Goal: Information Seeking & Learning: Understand process/instructions

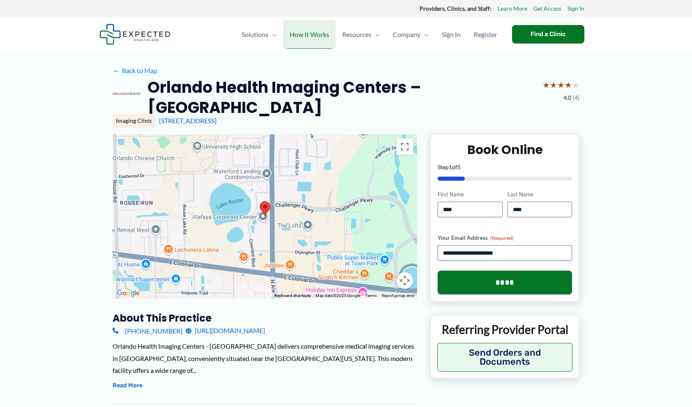
click at [316, 32] on span "How It Works" at bounding box center [309, 34] width 39 height 29
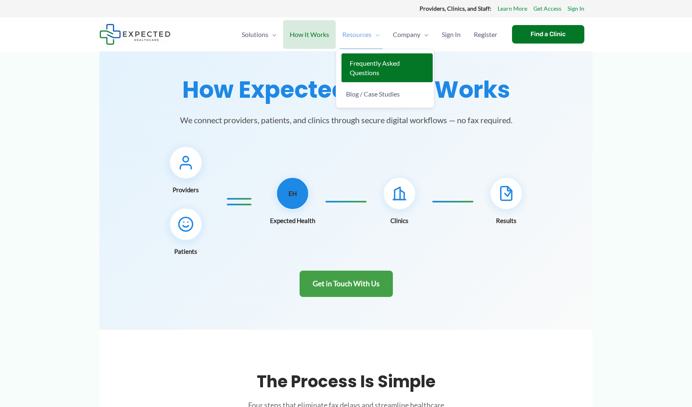
click at [369, 64] on span "Frequently Asked Questions" at bounding box center [375, 67] width 50 height 17
